Goal: Information Seeking & Learning: Learn about a topic

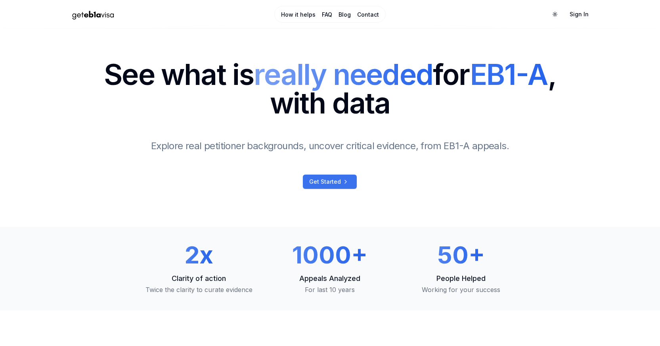
click at [334, 179] on span "Get Started" at bounding box center [325, 182] width 32 height 8
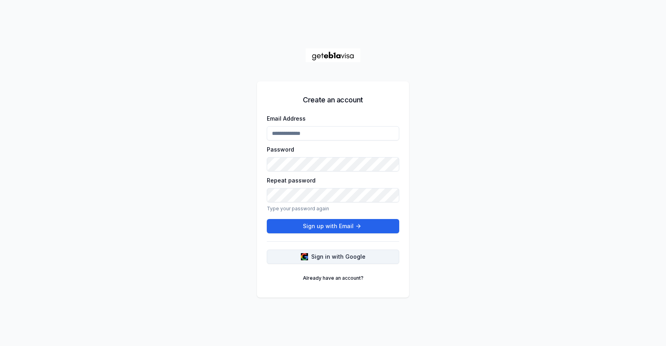
click at [352, 256] on span "Sign in with Google" at bounding box center [338, 257] width 54 height 8
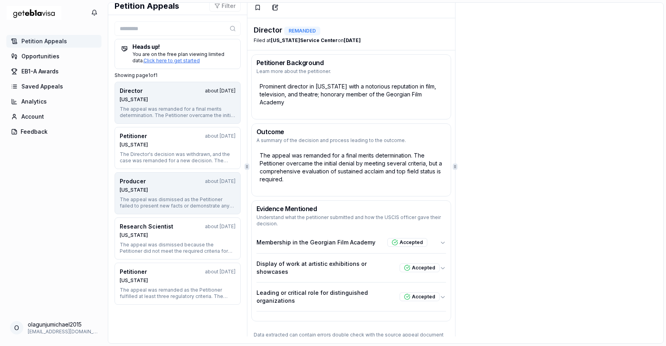
scroll to position [5, 0]
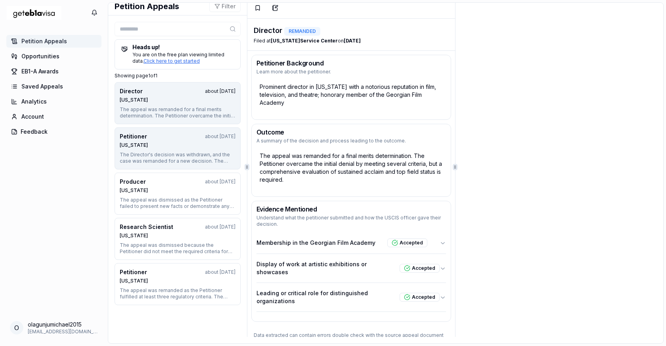
click at [196, 147] on div "[US_STATE]" at bounding box center [178, 145] width 116 height 6
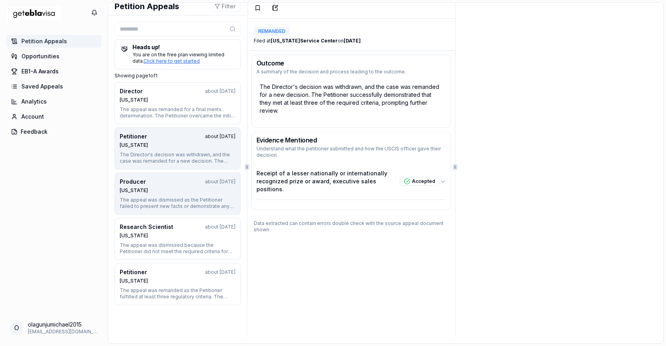
click at [157, 193] on div "[US_STATE]" at bounding box center [178, 190] width 116 height 6
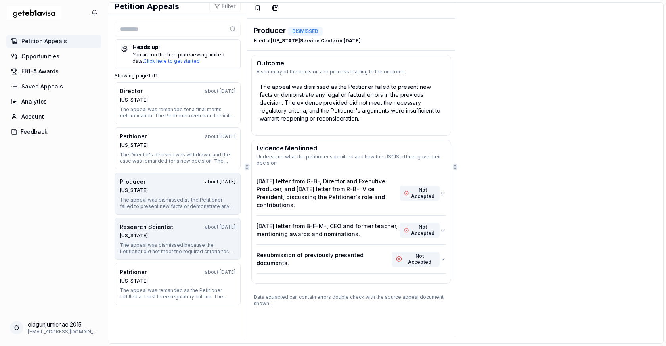
click at [146, 236] on div "[US_STATE]" at bounding box center [178, 235] width 116 height 6
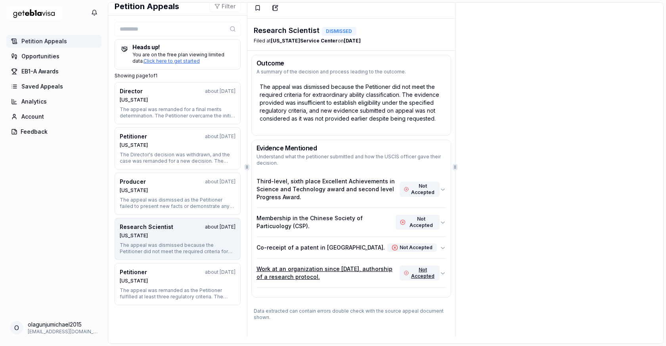
click at [371, 269] on p "Work at an organization since [DATE], authorship of a research protocol." at bounding box center [328, 273] width 143 height 16
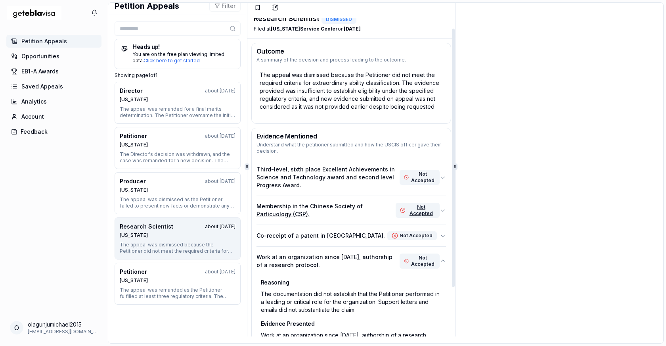
scroll to position [0, 0]
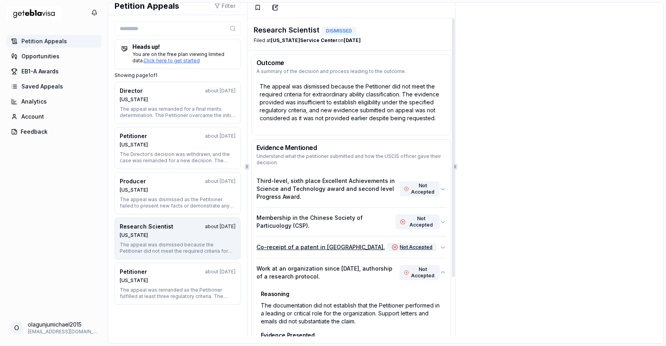
click at [440, 247] on icon "button" at bounding box center [443, 247] width 6 height 6
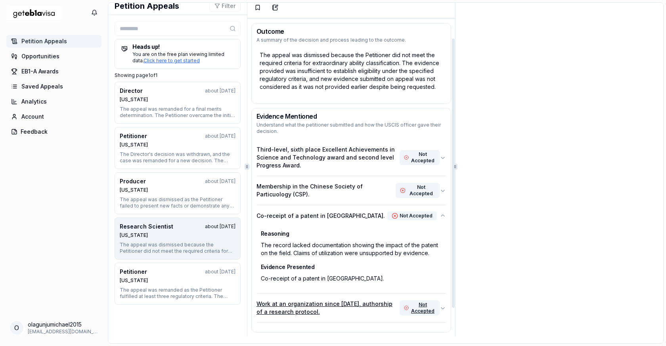
scroll to position [32, 0]
click at [440, 215] on icon "button" at bounding box center [443, 215] width 6 height 6
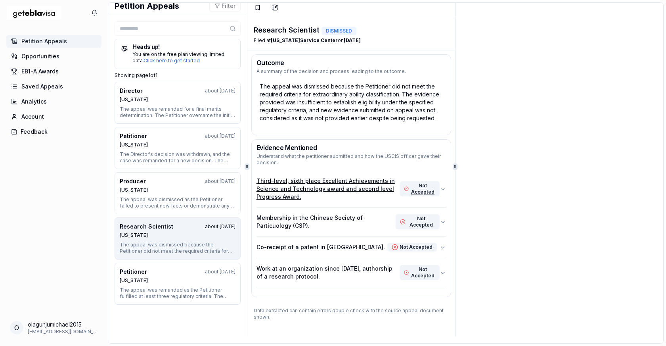
click at [440, 190] on icon "button" at bounding box center [443, 189] width 6 height 6
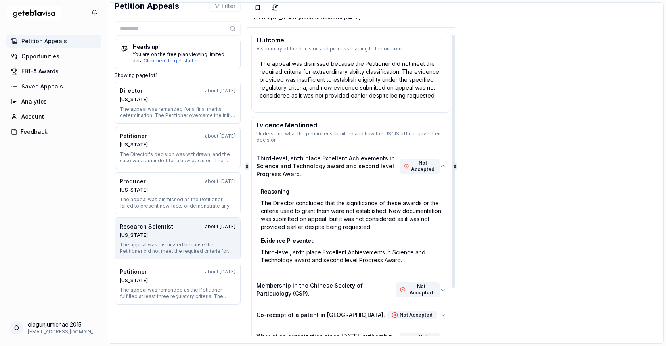
scroll to position [27, 0]
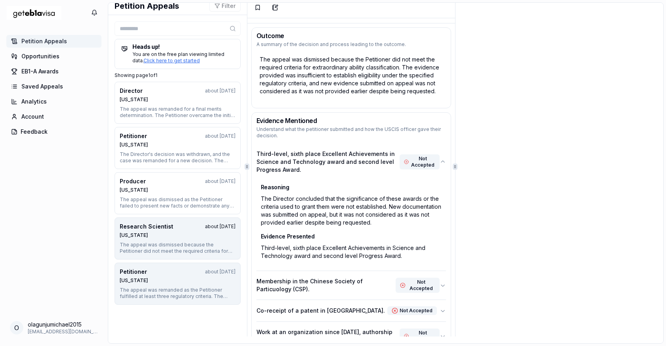
click at [178, 280] on div "[US_STATE]" at bounding box center [178, 280] width 116 height 6
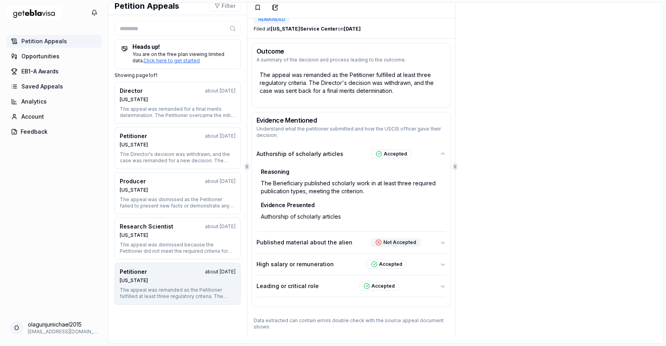
scroll to position [12, 0]
click at [28, 54] on span "Opportunities" at bounding box center [40, 56] width 38 height 8
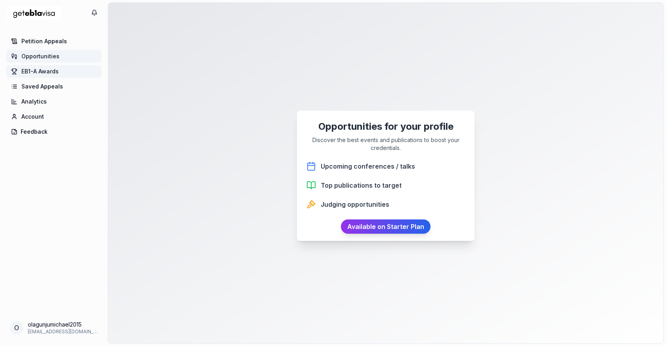
click at [39, 71] on span "EB1-A Awards" at bounding box center [39, 71] width 37 height 8
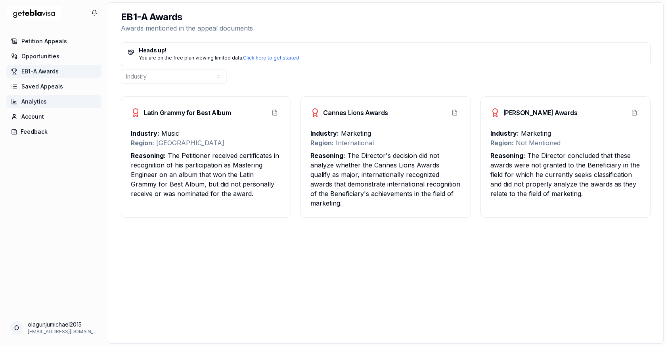
click at [46, 102] on link "Analytics" at bounding box center [53, 101] width 95 height 13
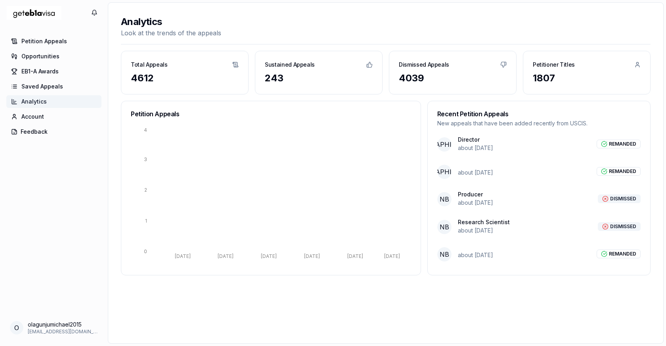
click at [558, 64] on h3 "Petitioner Titles" at bounding box center [554, 65] width 42 height 8
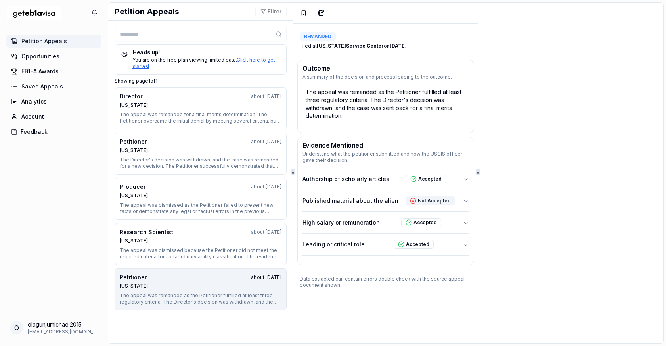
click at [465, 176] on div "Authorship of scholarly articles Accepted Published material about the alien No…" at bounding box center [386, 216] width 176 height 97
click at [463, 180] on icon "button" at bounding box center [466, 179] width 6 height 6
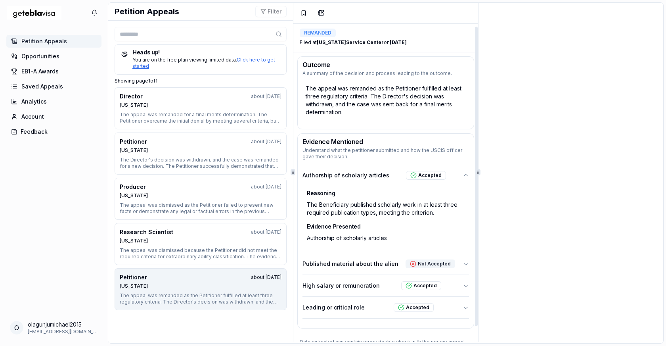
scroll to position [3, 0]
click at [428, 174] on div "Accepted" at bounding box center [426, 176] width 40 height 9
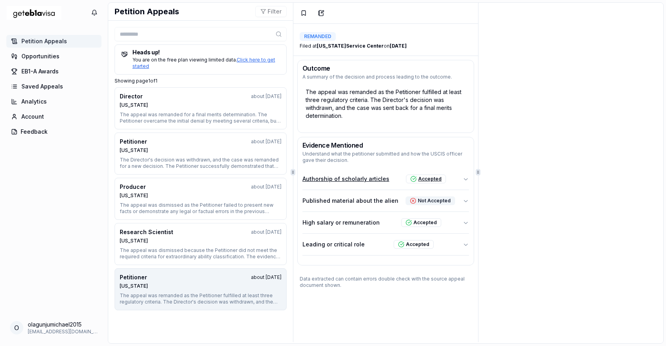
click at [359, 180] on p "Authorship of scholarly articles" at bounding box center [346, 179] width 87 height 8
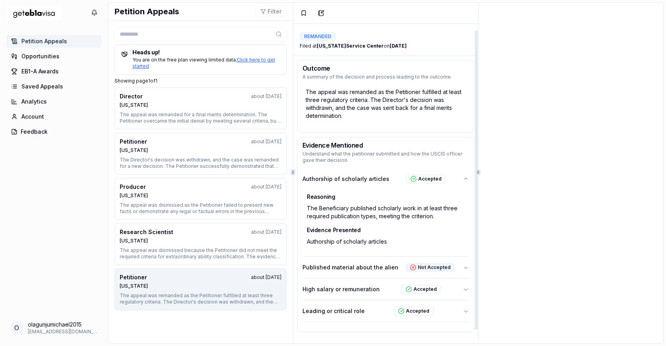
scroll to position [19, 0]
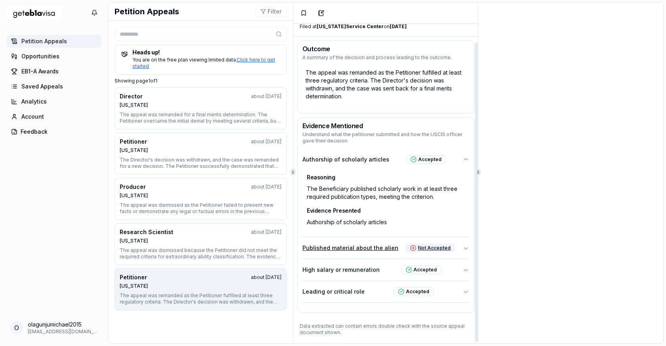
click at [463, 249] on icon "button" at bounding box center [466, 248] width 6 height 6
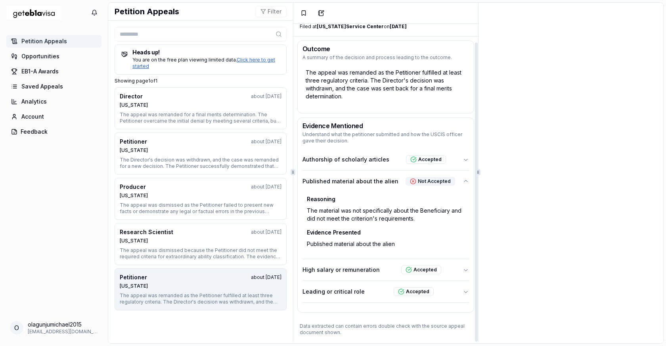
scroll to position [6, 0]
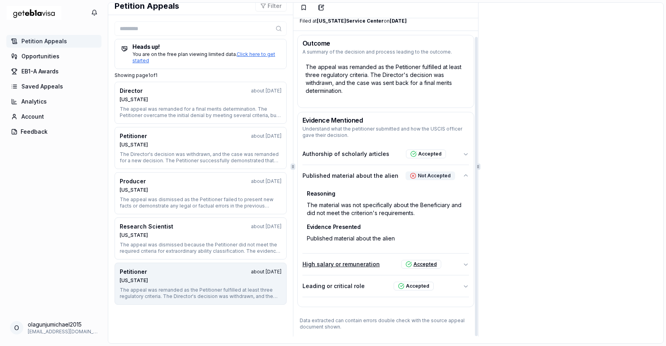
click at [463, 267] on icon "button" at bounding box center [466, 264] width 6 height 6
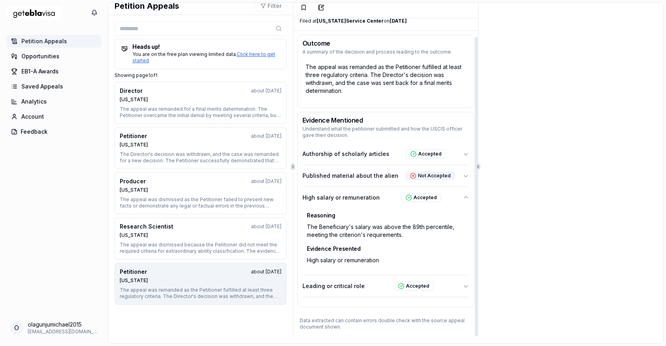
scroll to position [0, 0]
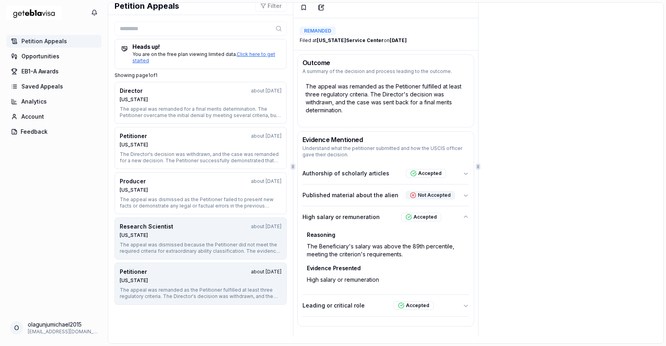
click at [195, 228] on div "Research Scientist about [DATE]" at bounding box center [201, 226] width 162 height 8
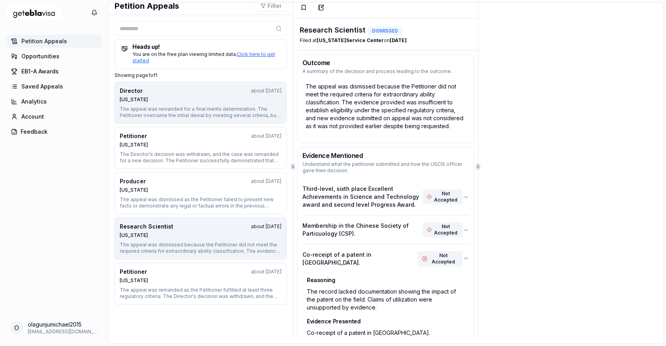
click at [174, 116] on div "The appeal was remanded for a final merits determination. The Petitioner overca…" at bounding box center [201, 112] width 162 height 13
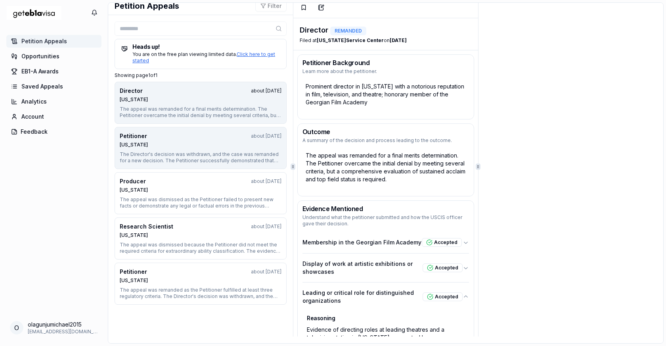
click at [190, 140] on div "Petitioner about [DATE] [US_STATE]" at bounding box center [201, 140] width 162 height 16
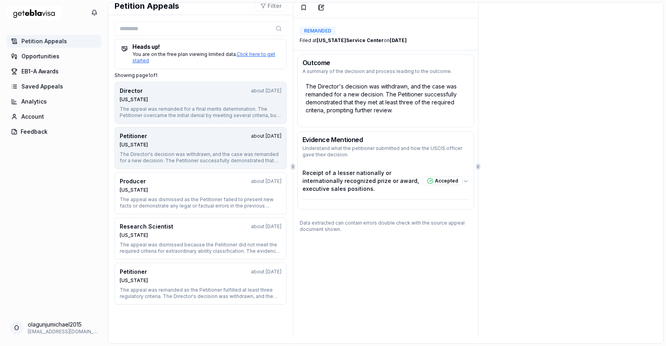
click at [169, 103] on button "Director about [DATE] [US_STATE] The appeal was remanded for a final merits det…" at bounding box center [201, 103] width 172 height 42
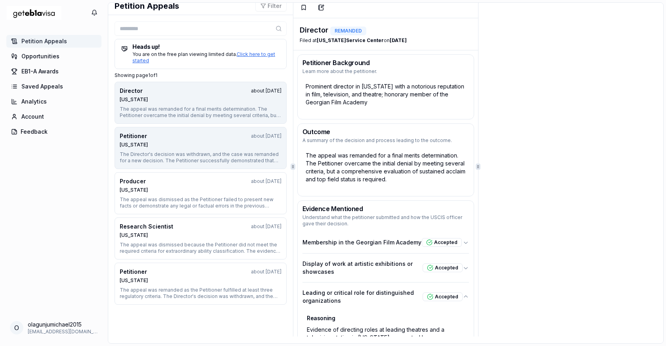
click at [174, 133] on div "Petitioner about [DATE]" at bounding box center [201, 136] width 162 height 8
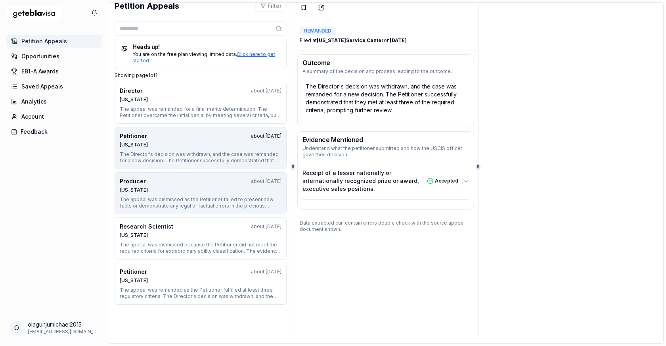
click at [187, 201] on div "The appeal was dismissed as the Petitioner failed to present new facts or demon…" at bounding box center [201, 202] width 162 height 13
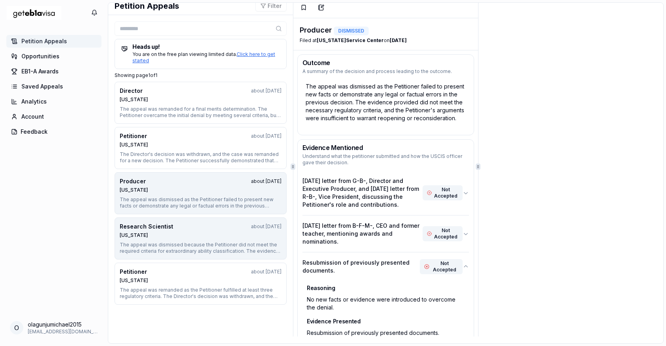
click at [198, 236] on div "[US_STATE]" at bounding box center [201, 235] width 162 height 6
